Goal: Find specific page/section: Find specific page/section

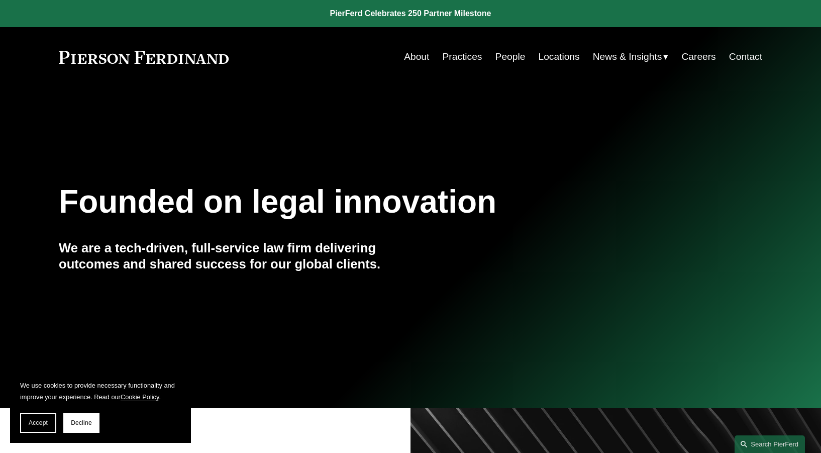
click at [508, 58] on link "People" at bounding box center [510, 56] width 30 height 19
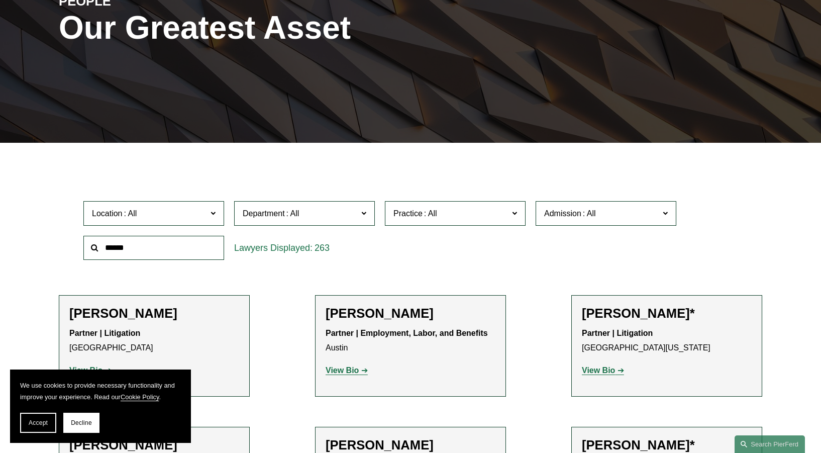
scroll to position [151, 0]
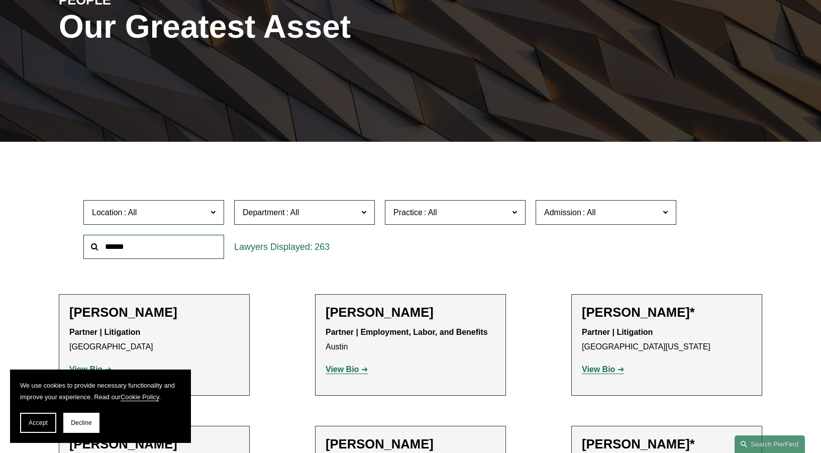
click at [129, 245] on input "text" at bounding box center [153, 247] width 141 height 25
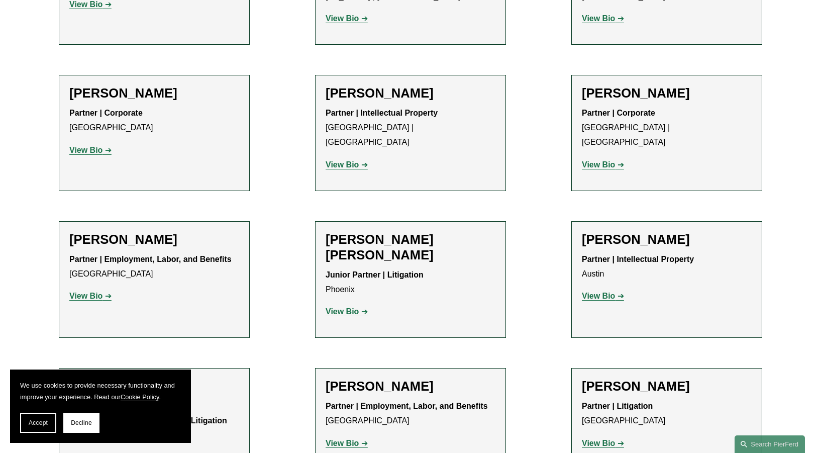
scroll to position [955, 0]
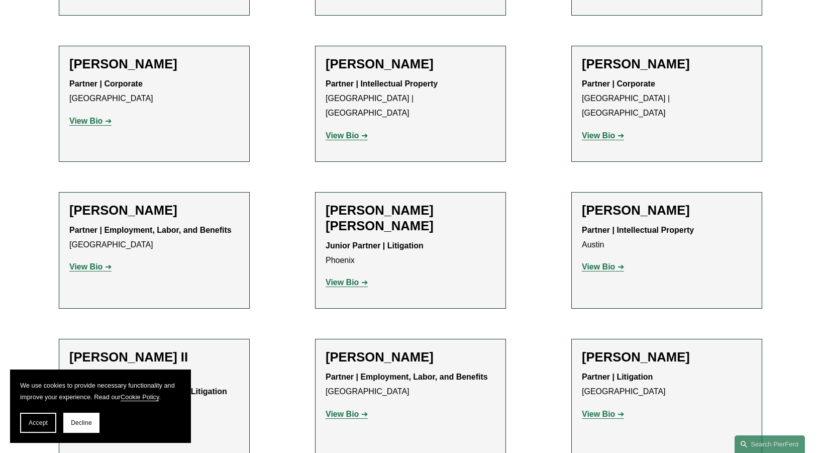
click at [106, 60] on h2 "[PERSON_NAME]" at bounding box center [154, 64] width 170 height 16
click at [83, 124] on strong "View Bio" at bounding box center [85, 121] width 33 height 9
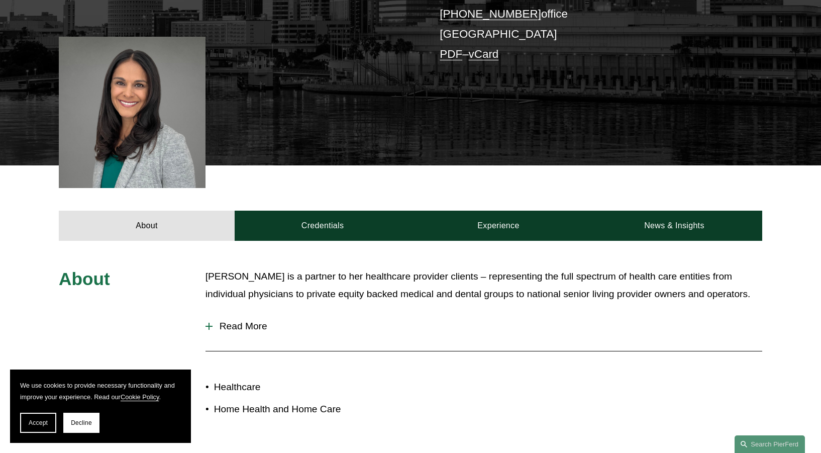
scroll to position [251, 0]
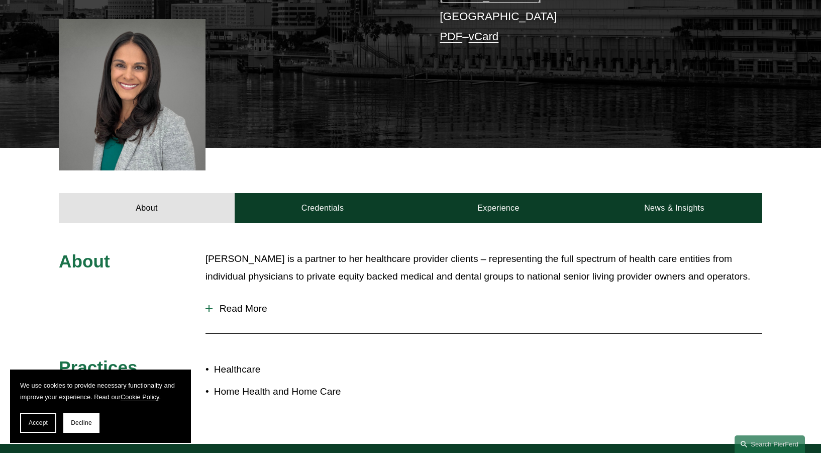
click at [362, 150] on div "About Credentials Experience News & Insights" at bounding box center [410, 185] width 821 height 75
